Goal: Obtain resource: Obtain resource

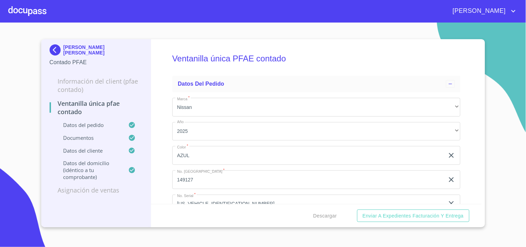
scroll to position [1193, 0]
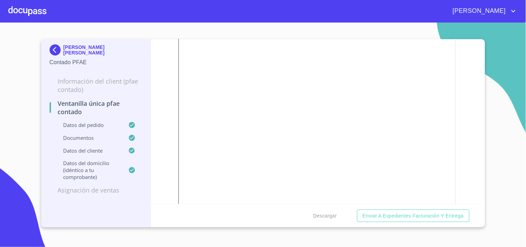
click at [16, 17] on div at bounding box center [27, 11] width 38 height 22
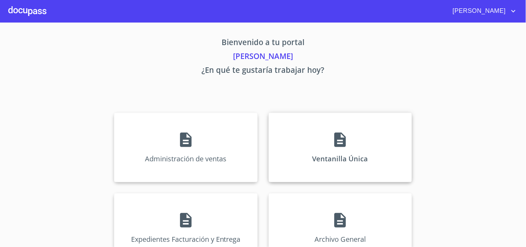
click at [327, 133] on div "Ventanilla Única" at bounding box center [340, 147] width 143 height 69
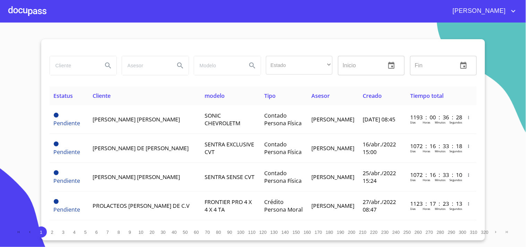
click at [63, 62] on input "search" at bounding box center [73, 65] width 47 height 19
type input "m"
type input "[PERSON_NAME]"
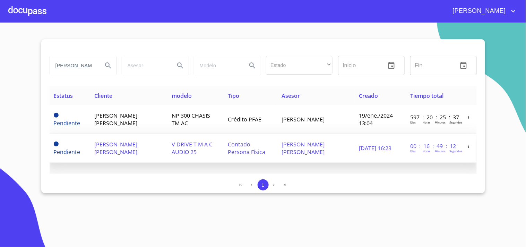
click at [172, 144] on span "V DRIVE T M A C AUDIO 25" at bounding box center [192, 147] width 41 height 15
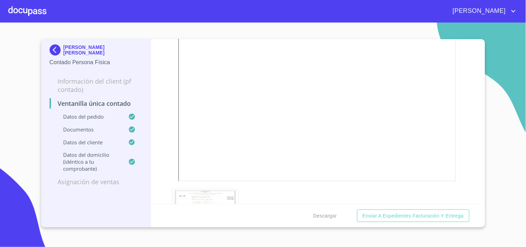
scroll to position [924, 0]
click at [307, 246] on section "[PERSON_NAME] [PERSON_NAME] Contado Persona Física Información del Client (PF c…" at bounding box center [263, 135] width 526 height 224
click at [331, 216] on span "Descargar" at bounding box center [325, 215] width 24 height 9
click at [332, 211] on span "Descargar" at bounding box center [325, 215] width 24 height 9
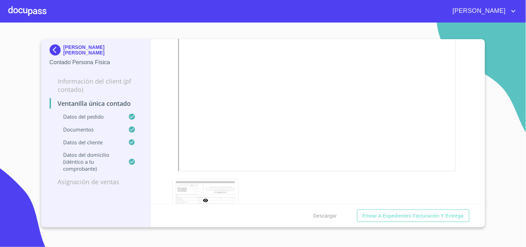
click at [23, 6] on div at bounding box center [27, 11] width 38 height 22
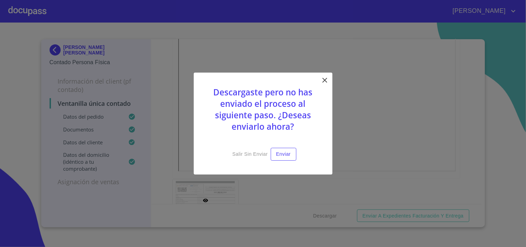
click at [321, 79] on icon at bounding box center [325, 80] width 8 height 8
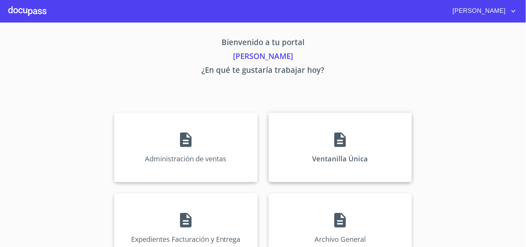
click at [323, 120] on div "Ventanilla Única" at bounding box center [340, 147] width 143 height 69
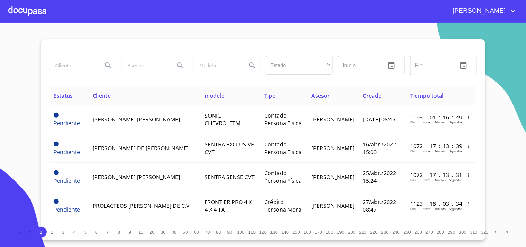
click at [68, 61] on input "search" at bounding box center [73, 65] width 47 height 19
type input "[PERSON_NAME]"
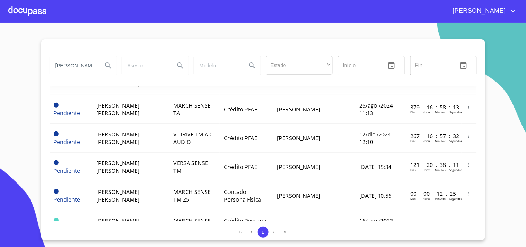
scroll to position [115, 0]
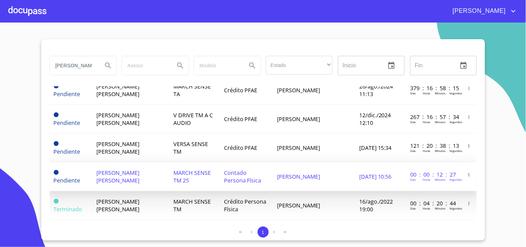
click at [268, 169] on td "Contado Persona Física" at bounding box center [246, 176] width 53 height 29
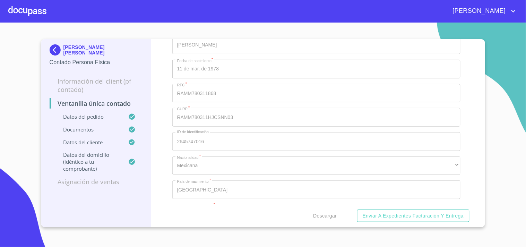
scroll to position [1408, 0]
click at [368, 28] on section "[PERSON_NAME] [PERSON_NAME] Contado Persona Física Información del Client (PF c…" at bounding box center [263, 135] width 526 height 224
click at [331, 215] on span "Descargar" at bounding box center [325, 215] width 24 height 9
